Goal: Task Accomplishment & Management: Use online tool/utility

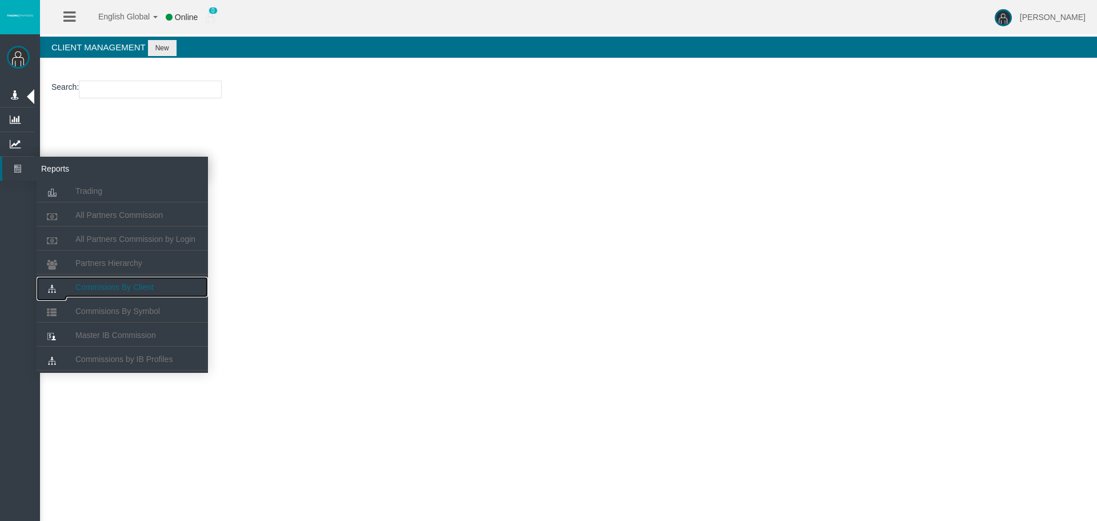
click at [146, 278] on link "Commisions By Client" at bounding box center [122, 287] width 171 height 21
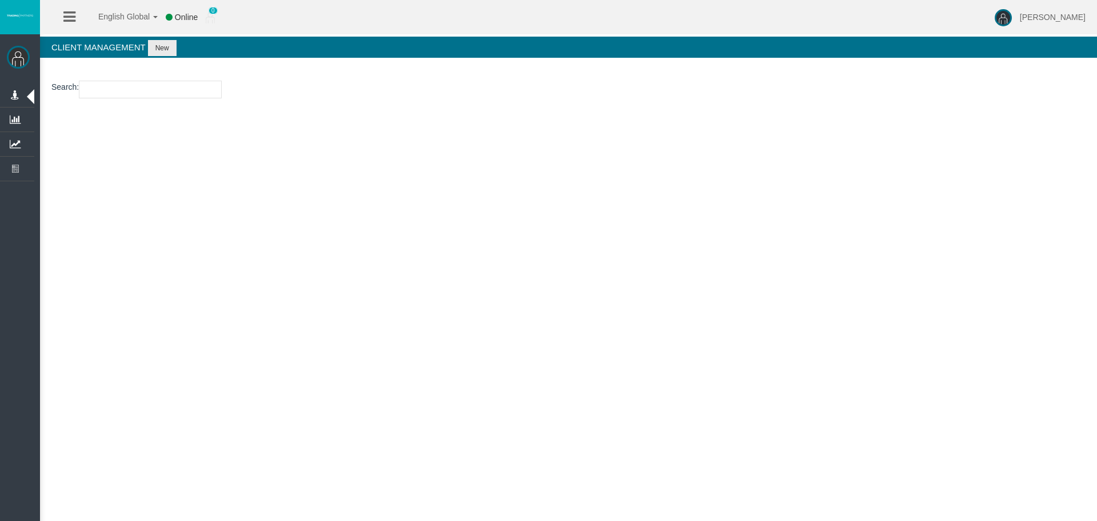
click at [135, 82] on input "text" at bounding box center [176, 80] width 215 height 18
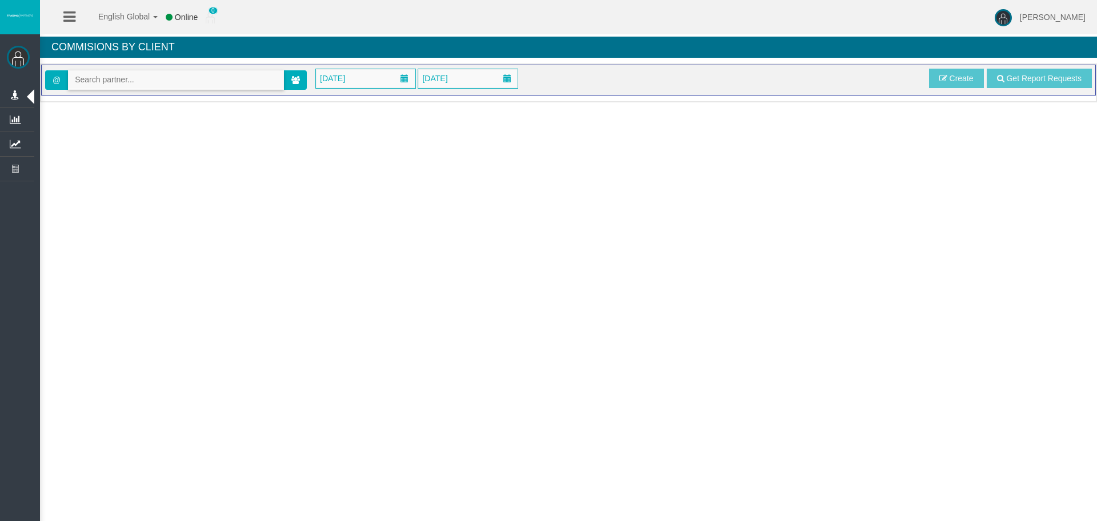
click at [259, 79] on input "text" at bounding box center [176, 80] width 215 height 18
paste input "IBupyd5"
click at [117, 95] on span "[16286] [PERSON_NAME]" at bounding box center [122, 99] width 95 height 9
type input "[EMAIL_ADDRESS][DOMAIN_NAME]"
click at [374, 82] on span "[DATE]" at bounding box center [365, 78] width 99 height 19
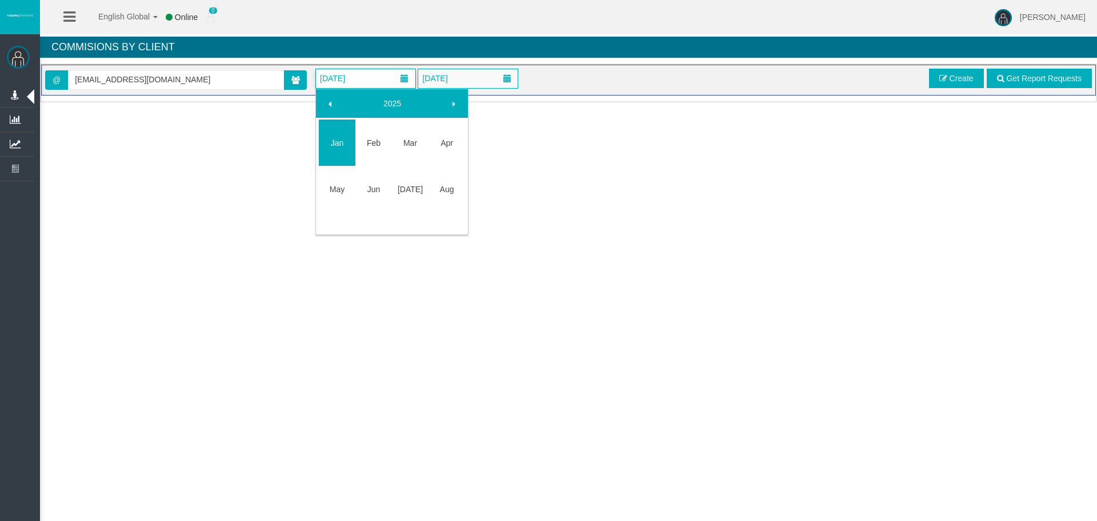
click at [330, 102] on span at bounding box center [330, 103] width 9 height 9
click at [432, 215] on link "Dec" at bounding box center [447, 213] width 37 height 21
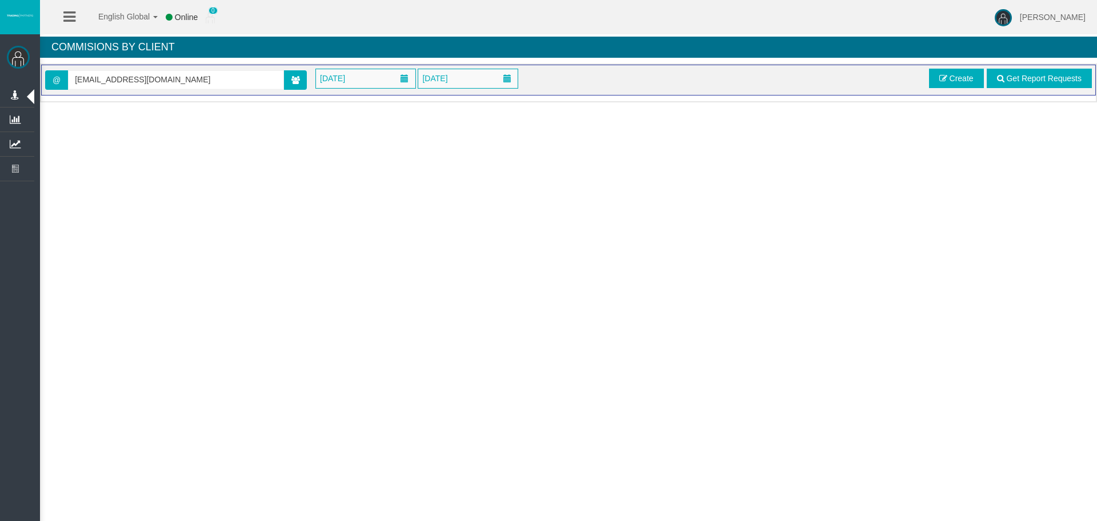
click at [922, 87] on div "@ [EMAIL_ADDRESS][DOMAIN_NAME] [DATE] [DATE] Get Report Requests Create" at bounding box center [568, 80] width 1047 height 23
click at [934, 81] on link "Create" at bounding box center [956, 78] width 55 height 19
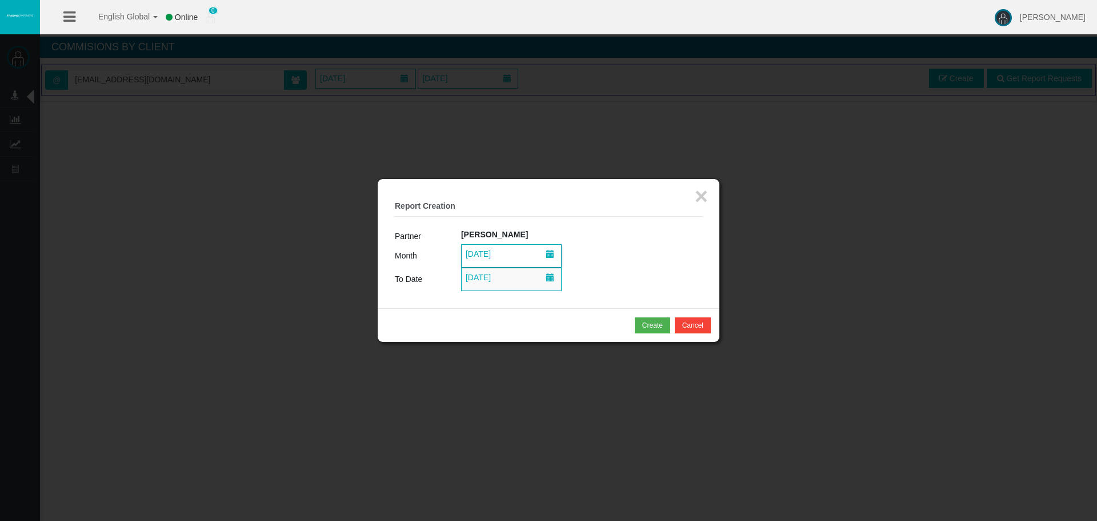
click at [538, 253] on span "[DATE]" at bounding box center [511, 256] width 99 height 22
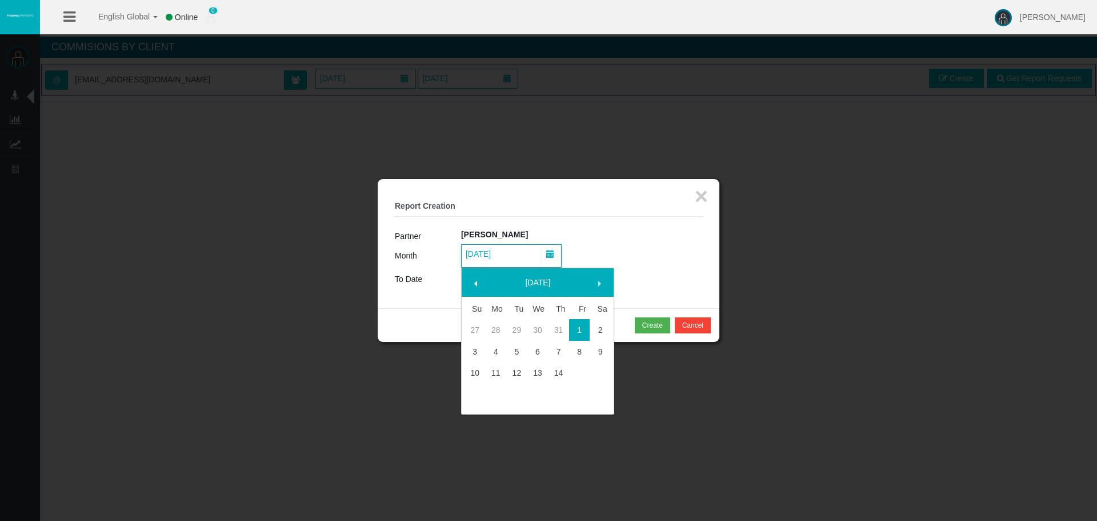
click at [537, 278] on link "[DATE]" at bounding box center [538, 282] width 98 height 21
click at [532, 281] on link "2025" at bounding box center [538, 282] width 98 height 21
click at [519, 364] on link "2024" at bounding box center [519, 368] width 37 height 21
click at [595, 390] on link "Dec" at bounding box center [592, 393] width 37 height 21
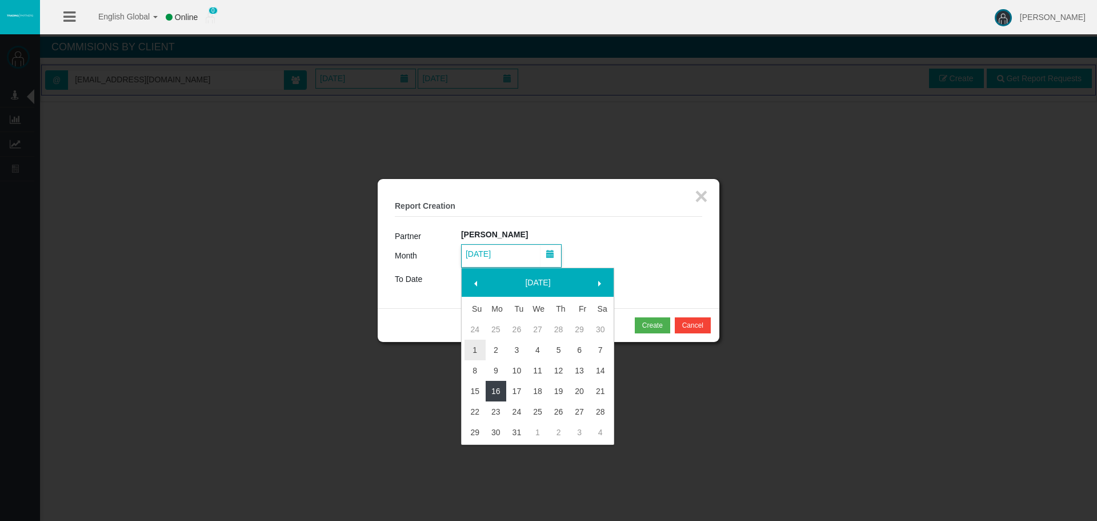
click at [498, 393] on link "16" at bounding box center [496, 391] width 21 height 21
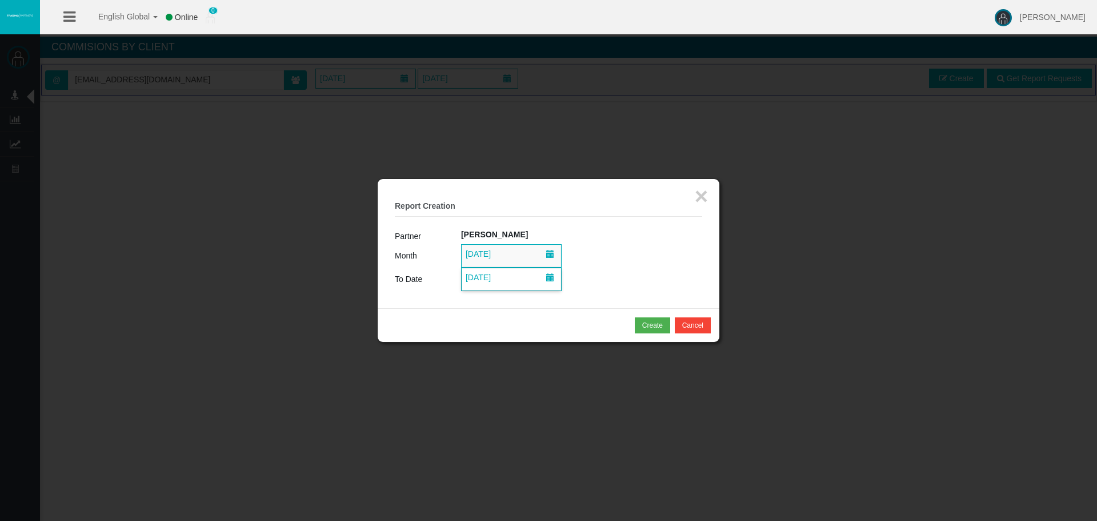
click at [494, 275] on span "[DATE]" at bounding box center [478, 277] width 32 height 16
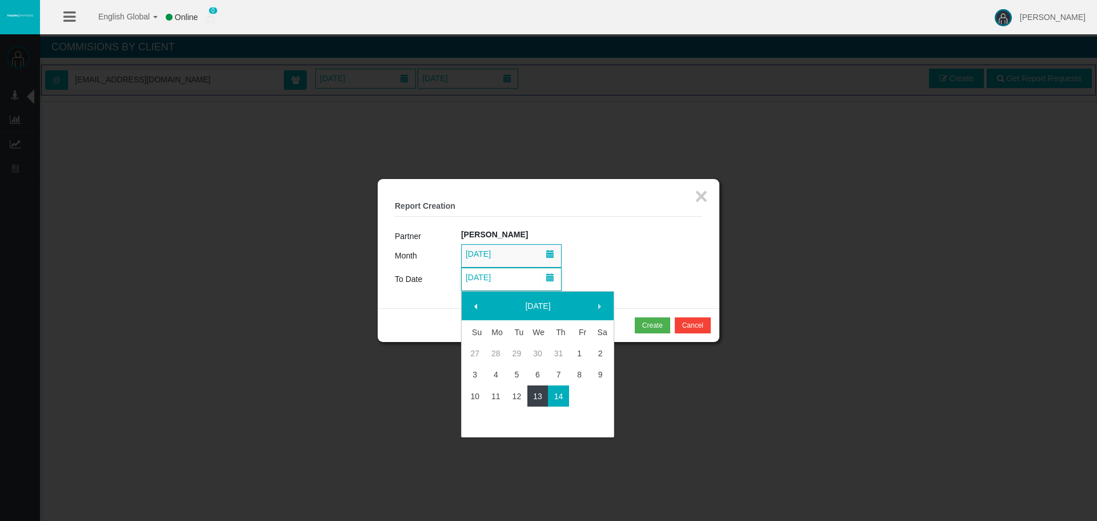
drag, startPoint x: 541, startPoint y: 395, endPoint x: 568, endPoint y: 340, distance: 61.1
click at [541, 396] on link "13" at bounding box center [538, 396] width 21 height 21
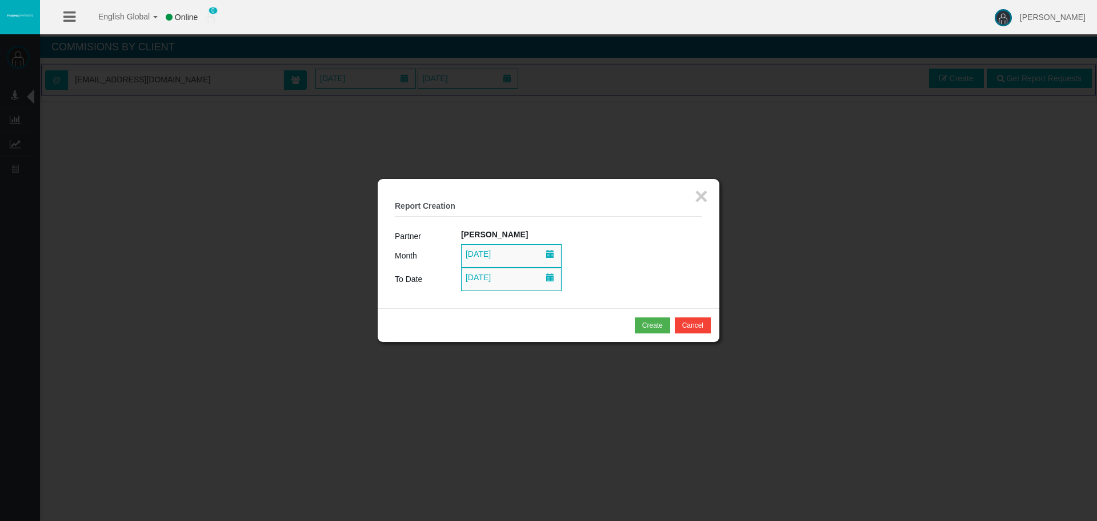
click at [590, 311] on div "Create Cancel" at bounding box center [549, 325] width 342 height 34
click at [649, 325] on div "Create" at bounding box center [652, 325] width 21 height 10
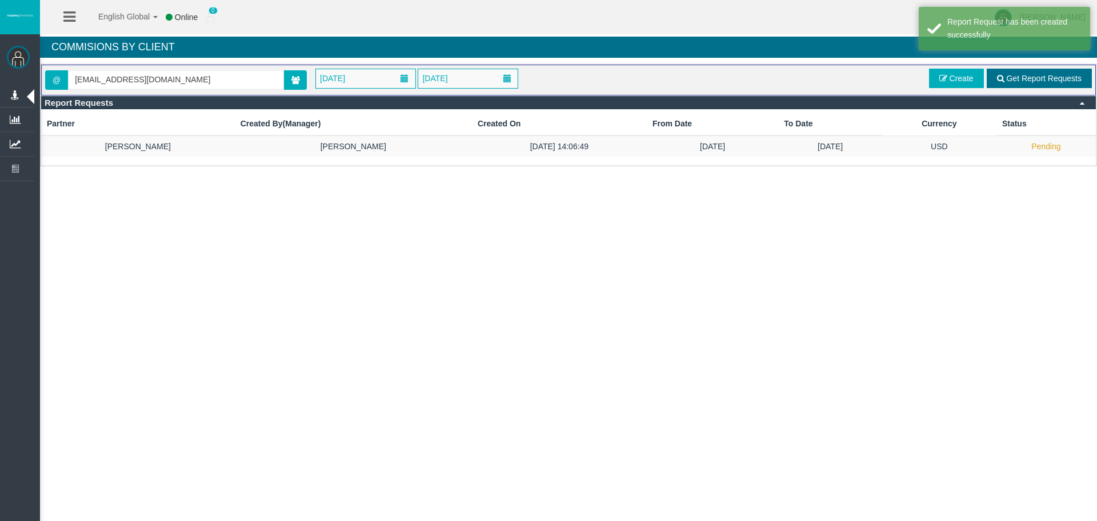
click at [1028, 84] on link "Get Report Requests" at bounding box center [1039, 78] width 105 height 19
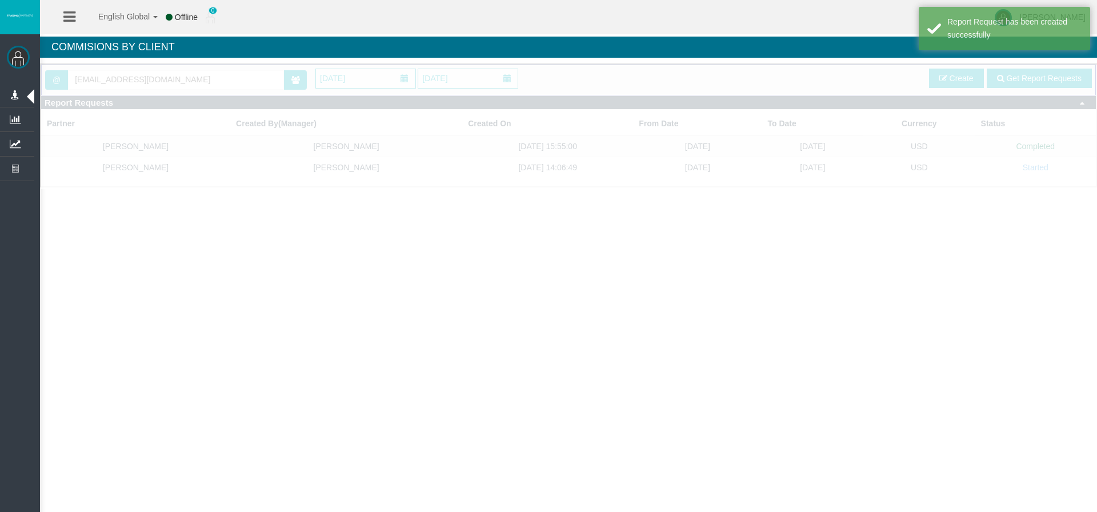
click at [904, 309] on div "English Global 简体中文 English Global 日本語 한국어 Offline 0 [PERSON_NAME] Help Log Out…" at bounding box center [548, 256] width 1097 height 512
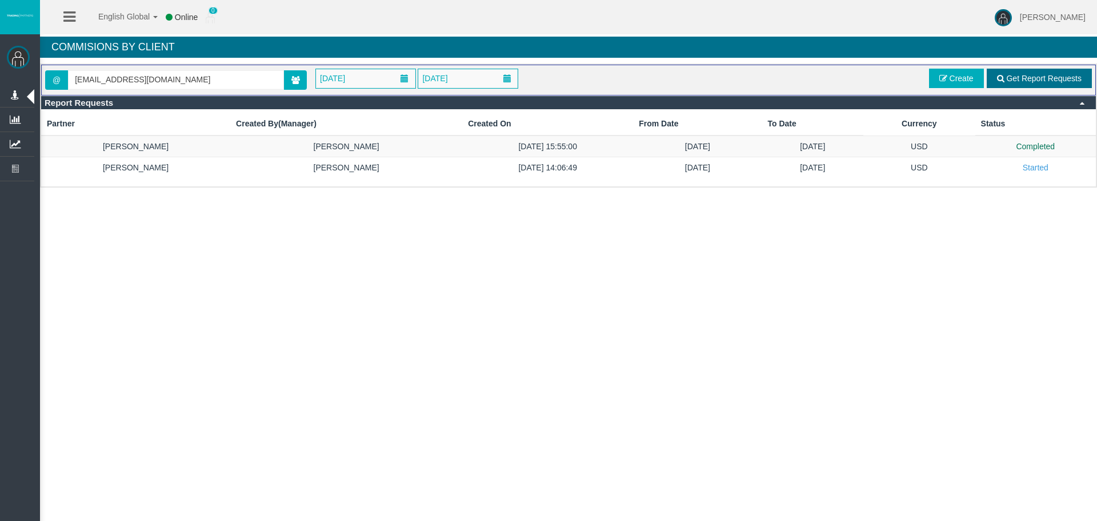
click at [1044, 81] on span "Get Report Requests" at bounding box center [1044, 78] width 75 height 9
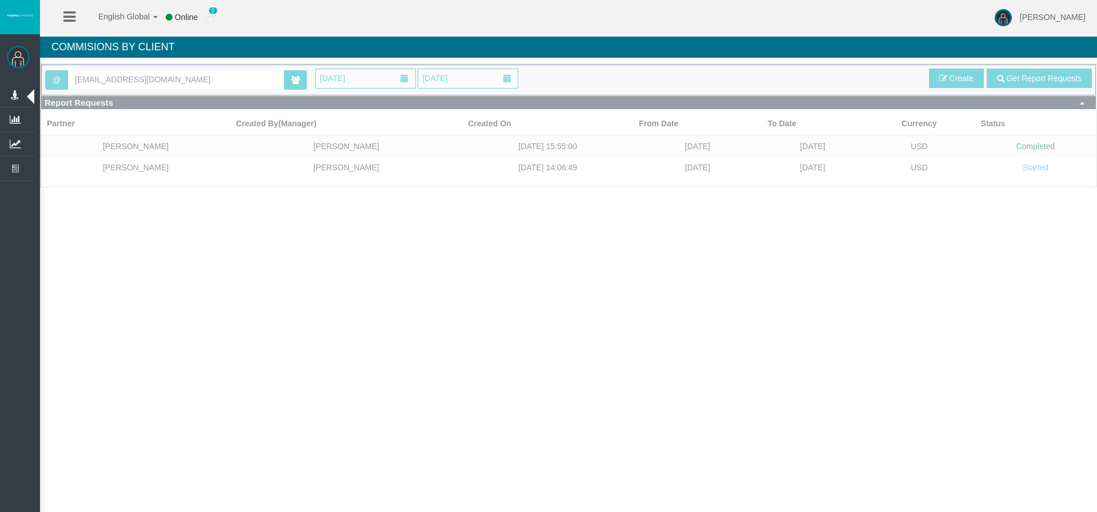
click at [705, 356] on div "English Global 简体中文 English Global 日本語 한국어 Online 0 [PERSON_NAME] Help Log Out …" at bounding box center [548, 256] width 1097 height 512
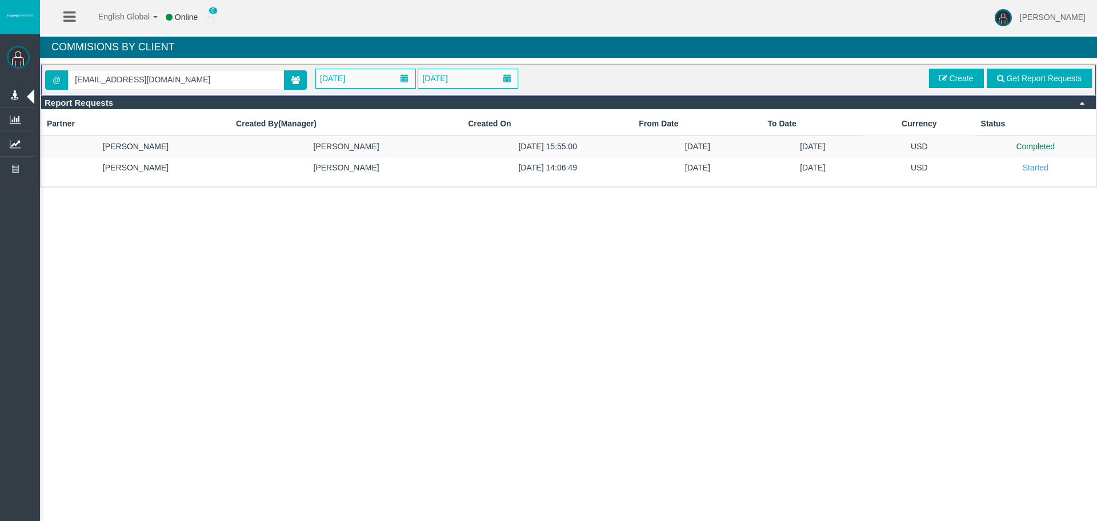
drag, startPoint x: 784, startPoint y: 361, endPoint x: 868, endPoint y: 380, distance: 86.2
click at [784, 361] on div "English Global 简体中文 English Global 日本語 한국어 Online 0 [PERSON_NAME] Help Log Out …" at bounding box center [548, 260] width 1097 height 521
click at [868, 380] on div "English Global 简体中文 English Global 日本語 한국어 Online 0 [PERSON_NAME] Help Log Out …" at bounding box center [548, 260] width 1097 height 521
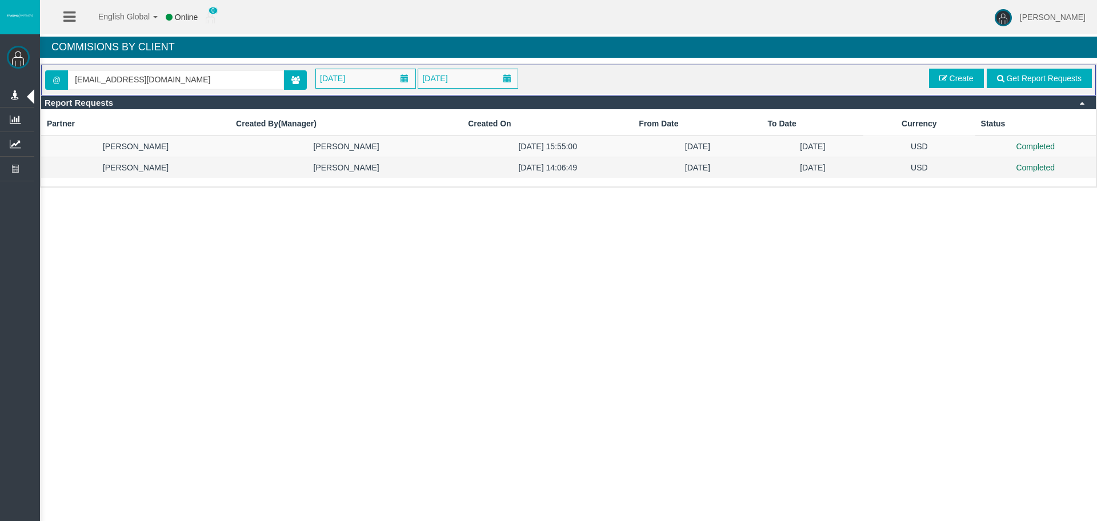
click at [727, 174] on td "[DATE]" at bounding box center [697, 167] width 129 height 21
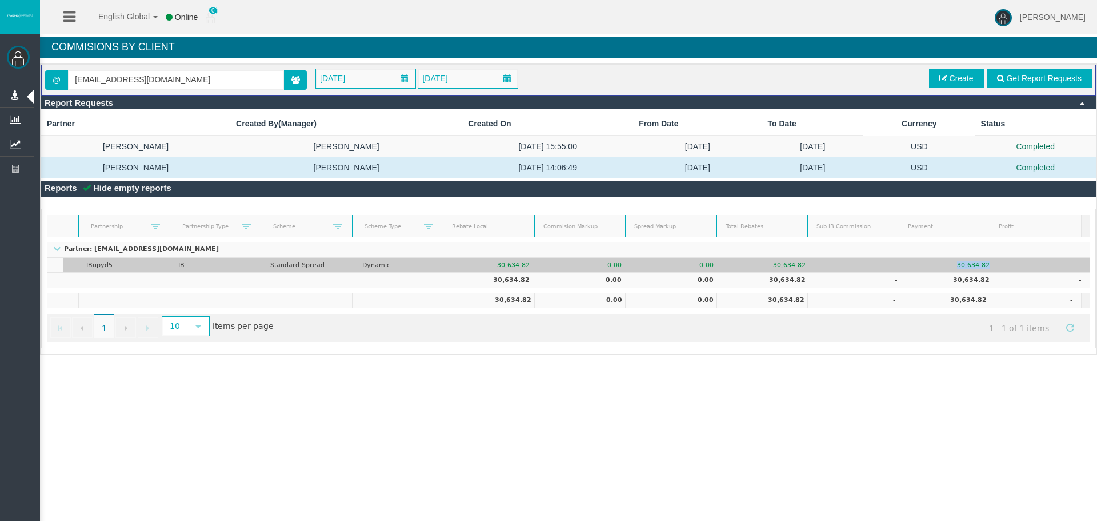
drag, startPoint x: 991, startPoint y: 267, endPoint x: 943, endPoint y: 270, distance: 48.1
click at [943, 270] on tr "[EMAIL_ADDRESS][DOMAIN_NAME] IBupyd5 IB Standard Spread Dynamic 30,634.82 0.00 …" at bounding box center [568, 265] width 1043 height 15
copy td "30,634.82"
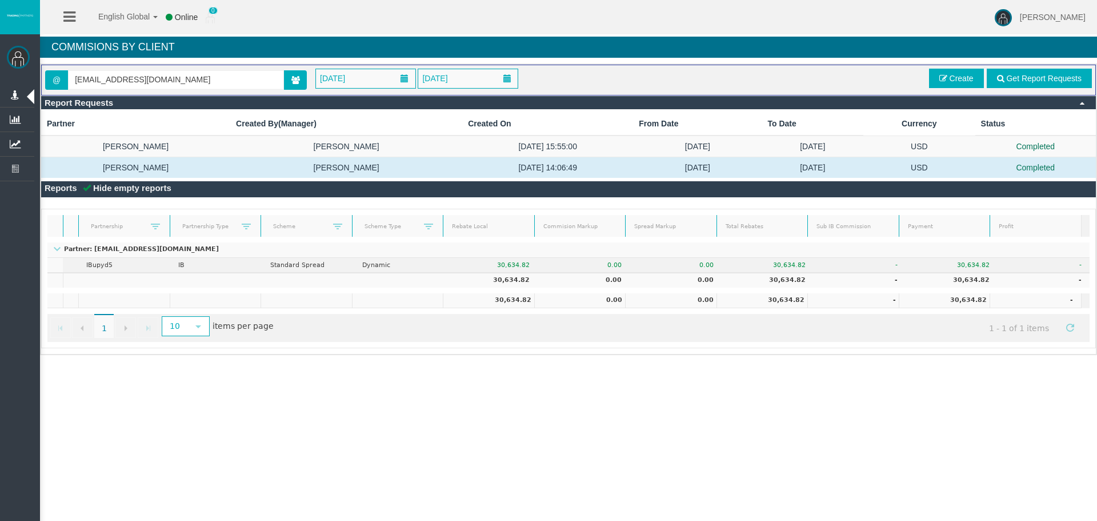
click at [866, 415] on div "English Global 简体中文 English Global 日本語 한국어 Online 0 [PERSON_NAME] Help Log Out …" at bounding box center [548, 260] width 1097 height 521
drag, startPoint x: 979, startPoint y: 302, endPoint x: 946, endPoint y: 300, distance: 33.3
click at [946, 300] on td "30,634.82" at bounding box center [944, 300] width 91 height 15
copy td "30,634.82"
click at [609, 389] on div "English Global 简体中文 English Global 日本語 한국어 Online 0 [PERSON_NAME] Help Log Out …" at bounding box center [548, 260] width 1097 height 521
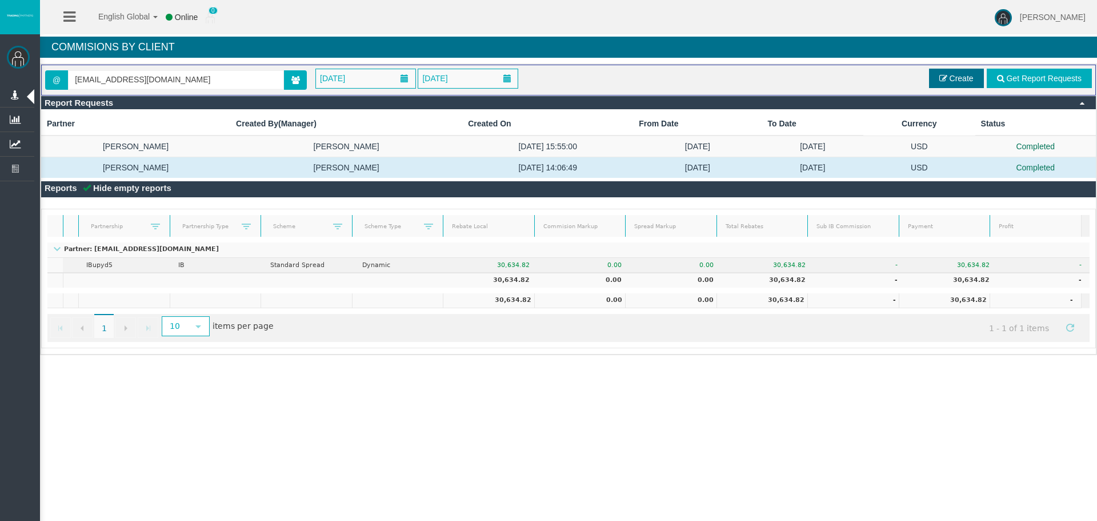
click at [937, 82] on link "Create" at bounding box center [956, 78] width 55 height 19
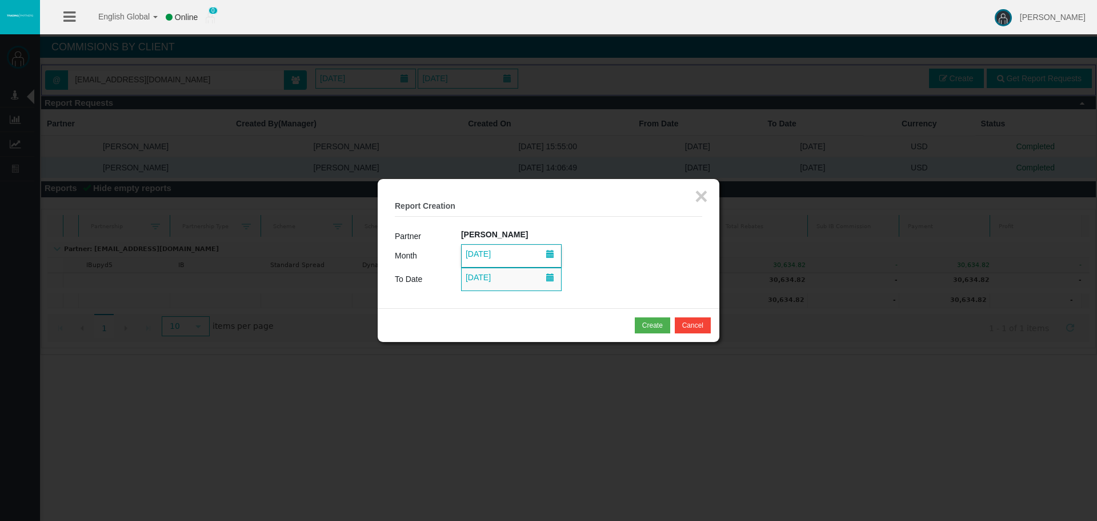
click at [533, 259] on span "[DATE]" at bounding box center [511, 256] width 99 height 22
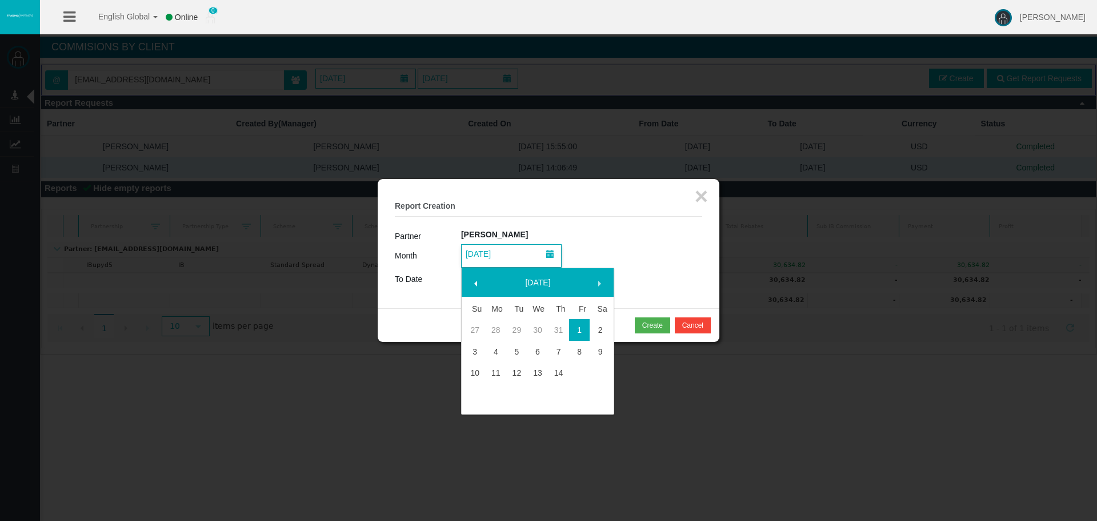
click at [529, 286] on link "[DATE]" at bounding box center [538, 282] width 98 height 21
click at [529, 278] on link "2025" at bounding box center [538, 282] width 98 height 21
click at [516, 368] on link "2024" at bounding box center [519, 368] width 37 height 21
click at [601, 396] on link "Dec" at bounding box center [592, 393] width 37 height 21
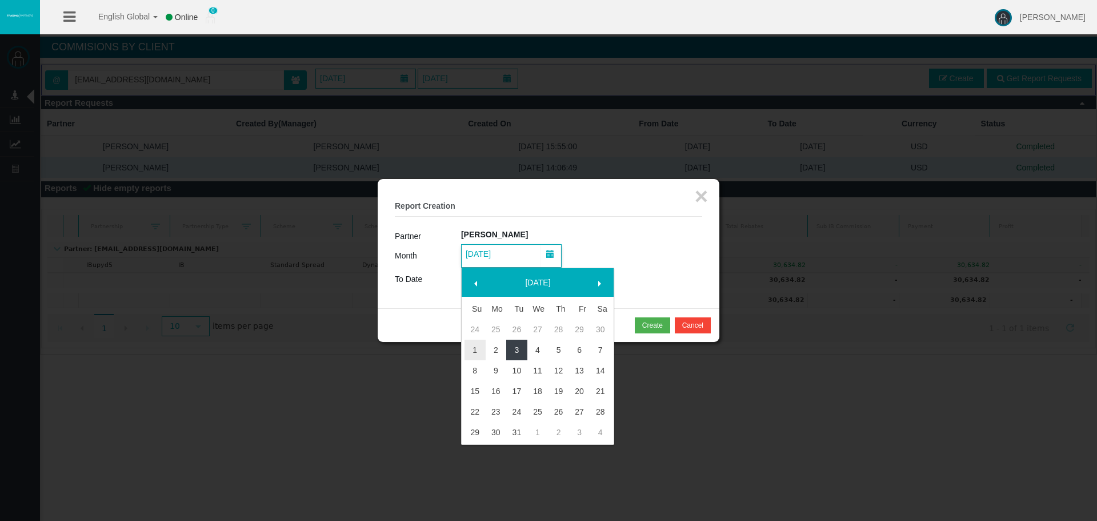
click at [512, 350] on link "3" at bounding box center [516, 350] width 21 height 21
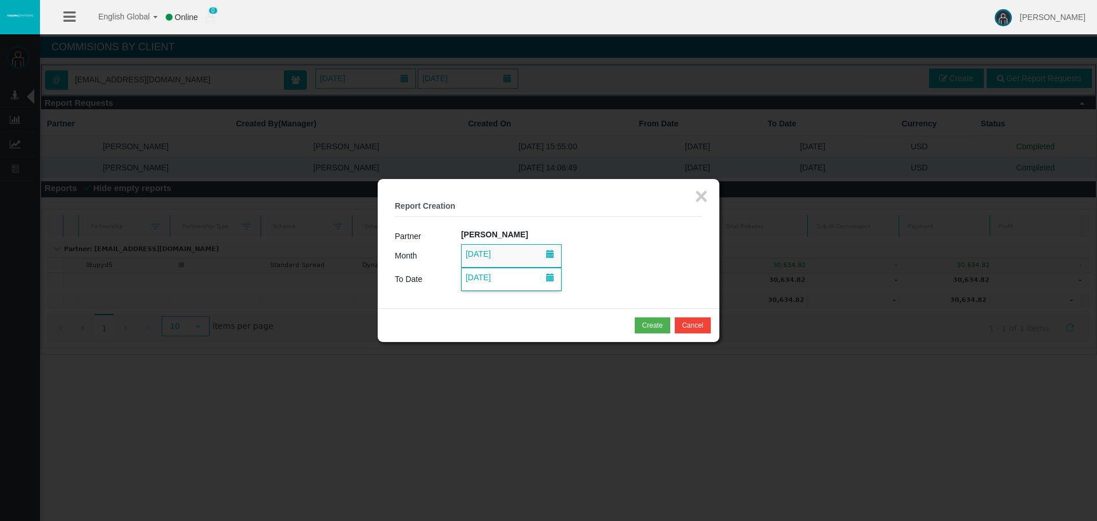
click at [517, 284] on span "[DATE]" at bounding box center [511, 279] width 99 height 22
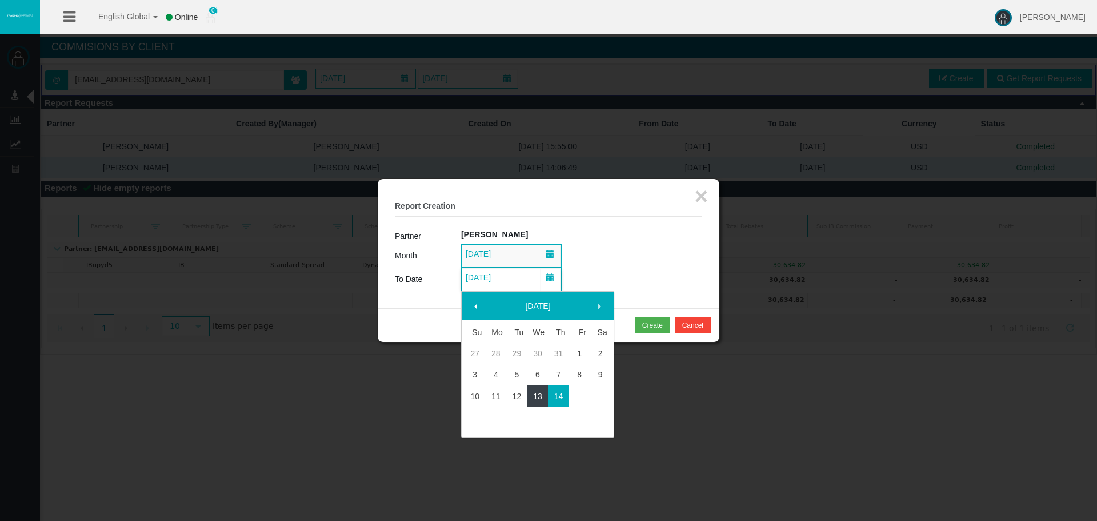
click at [540, 401] on link "13" at bounding box center [538, 396] width 21 height 21
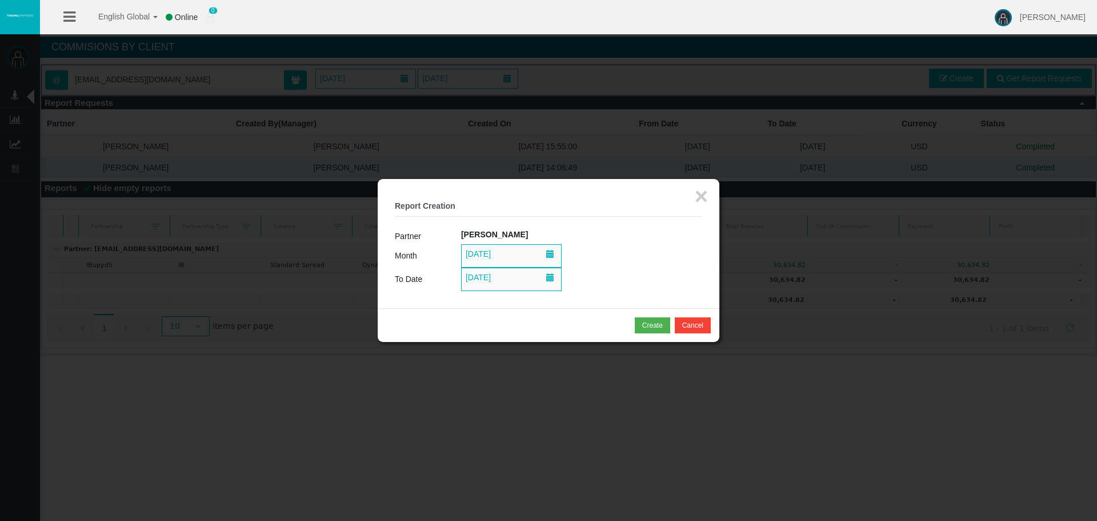
drag, startPoint x: 621, startPoint y: 301, endPoint x: 627, endPoint y: 311, distance: 11.6
click at [621, 302] on div "× Report Creation Partner [PERSON_NAME] Month [DATE] To Date [DATE]" at bounding box center [549, 243] width 342 height 129
click at [635, 328] on button "Create" at bounding box center [652, 325] width 35 height 16
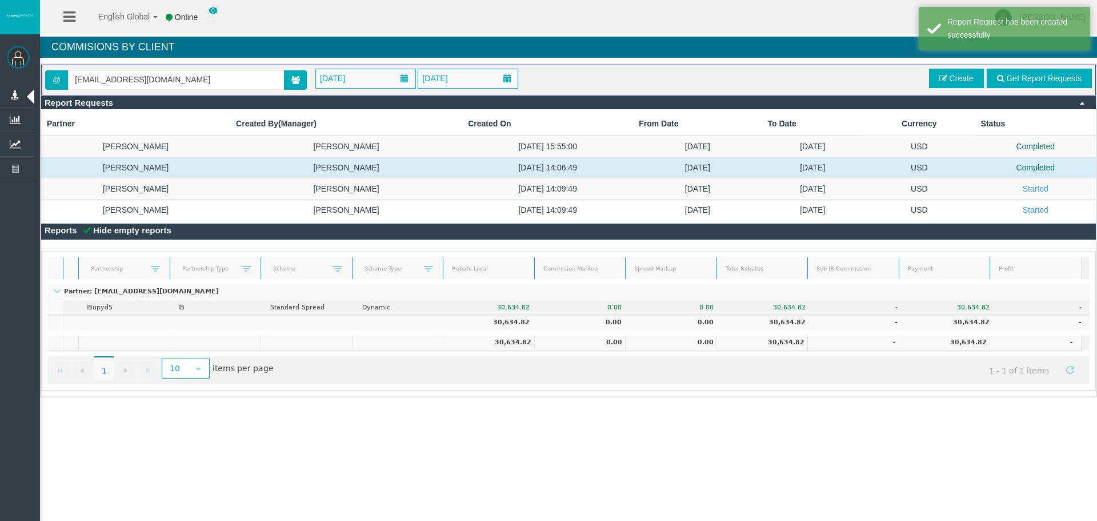
click at [1046, 73] on link "Get Report Requests" at bounding box center [1039, 78] width 105 height 19
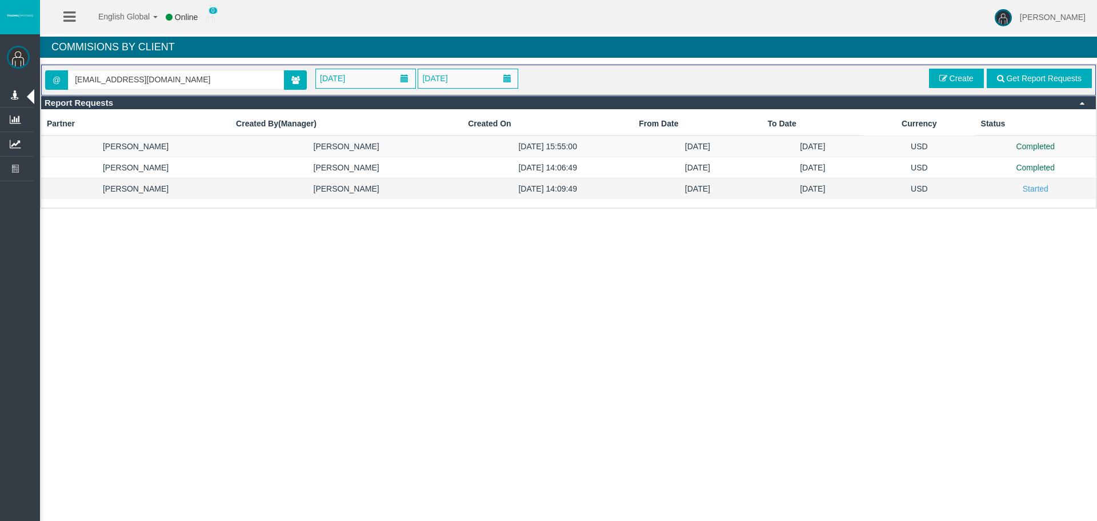
click at [708, 191] on td "[DATE]" at bounding box center [697, 188] width 129 height 21
click at [1014, 187] on td "Completed" at bounding box center [1036, 188] width 121 height 21
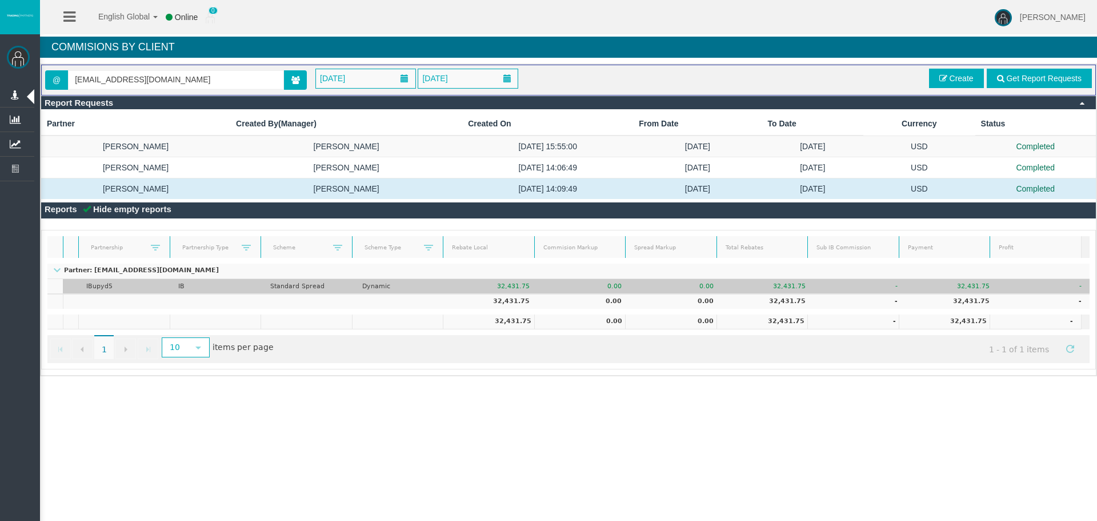
click at [981, 287] on td "32,431.75" at bounding box center [952, 286] width 92 height 15
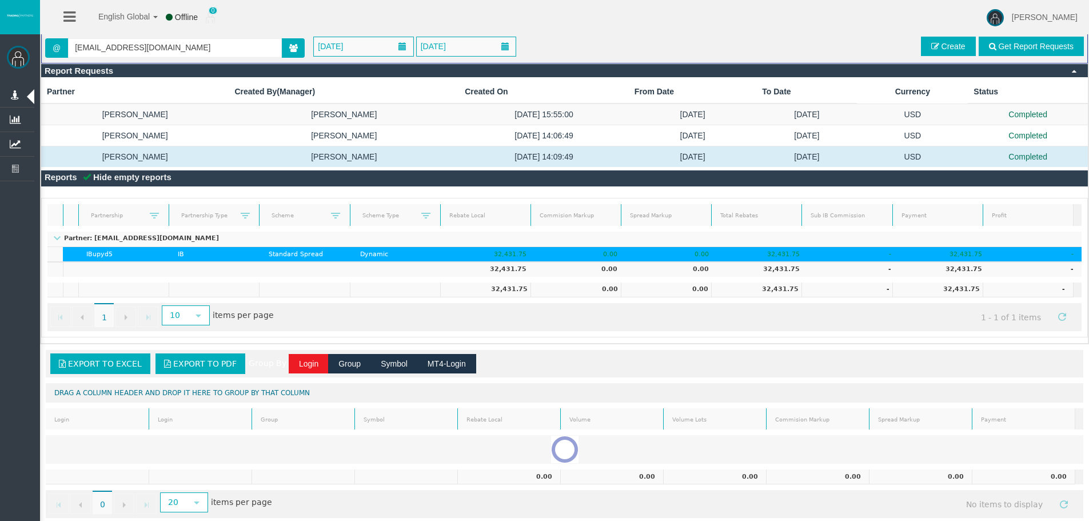
scroll to position [50, 0]
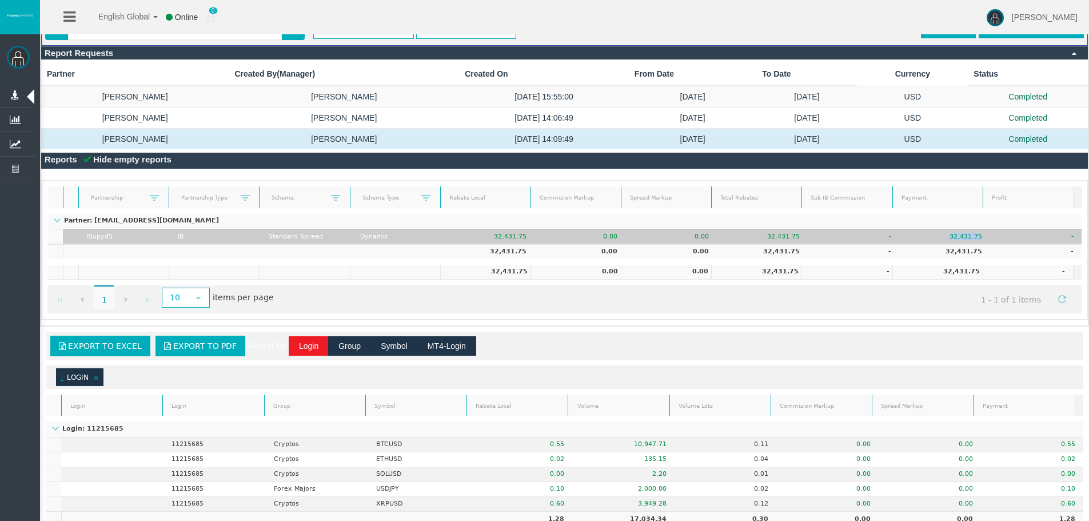
drag, startPoint x: 944, startPoint y: 235, endPoint x: 974, endPoint y: 237, distance: 29.8
click at [974, 237] on td "32,431.75" at bounding box center [944, 236] width 91 height 15
copy td "32,431.75"
